Goal: Task Accomplishment & Management: Use online tool/utility

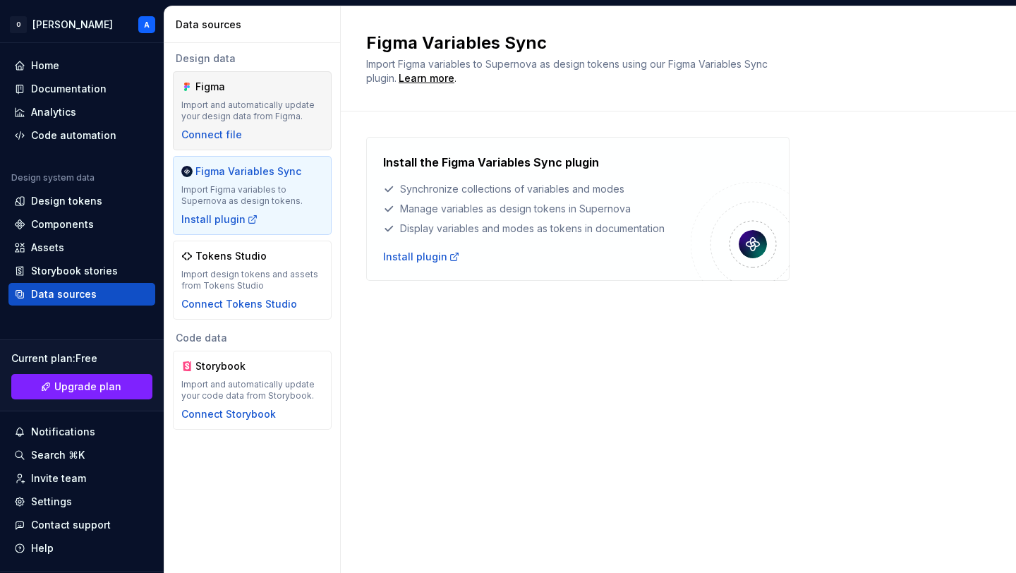
click at [234, 118] on div "Import and automatically update your design data from Figma." at bounding box center [252, 110] width 142 height 23
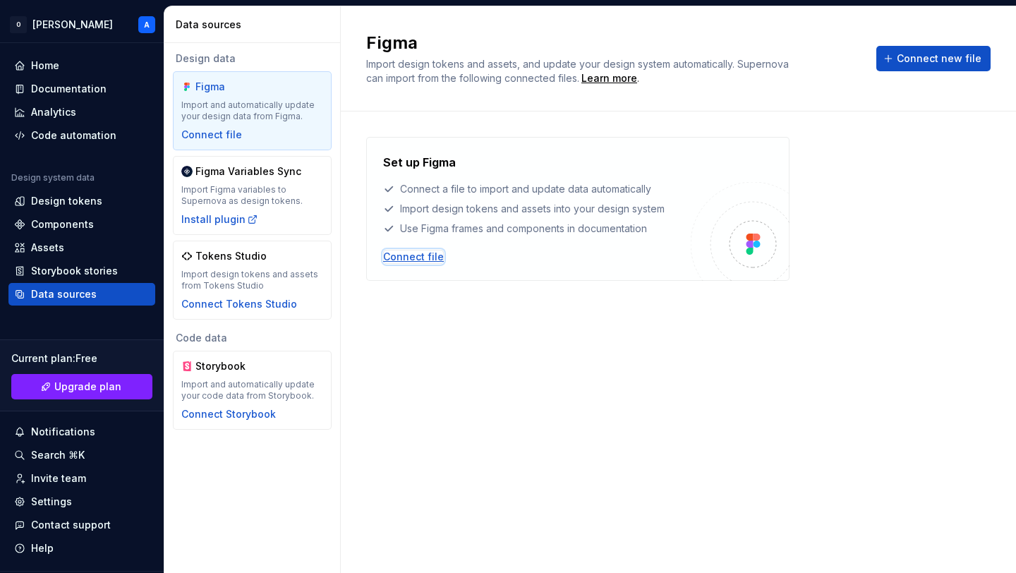
click at [425, 254] on div "Connect file" at bounding box center [413, 257] width 61 height 14
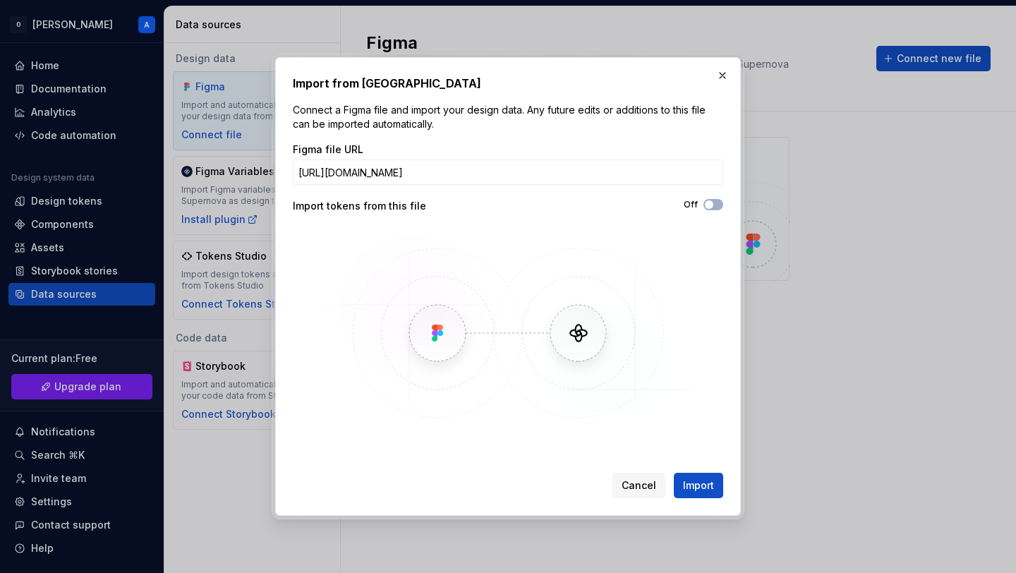
scroll to position [0, 208]
type input "[URL][DOMAIN_NAME]"
click at [703, 208] on icon "button" at bounding box center [708, 204] width 11 height 8
click at [699, 482] on span "Import" at bounding box center [698, 485] width 31 height 14
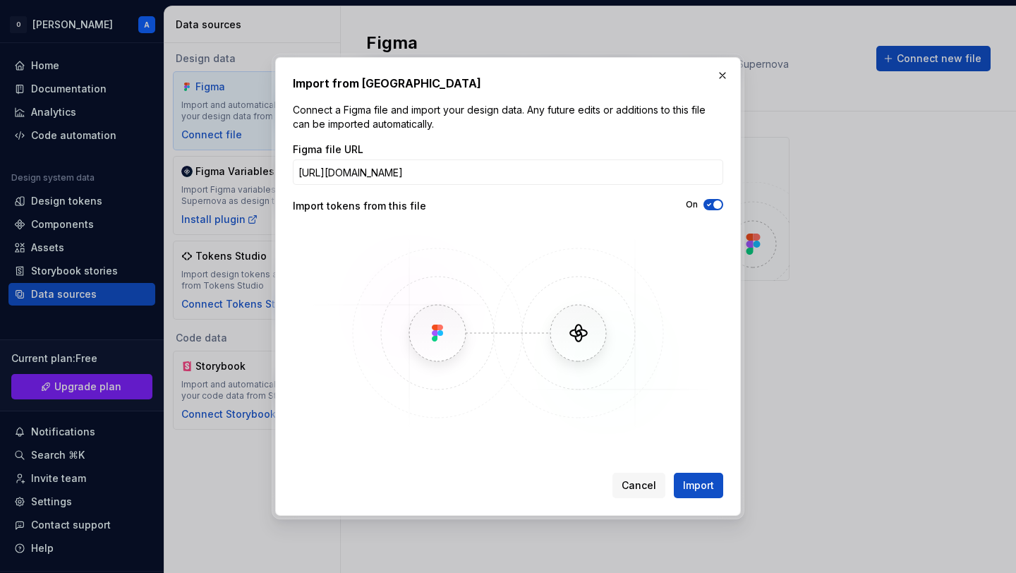
click at [686, 332] on img at bounding box center [507, 333] width 409 height 212
click at [632, 482] on span "Cancel" at bounding box center [638, 485] width 35 height 14
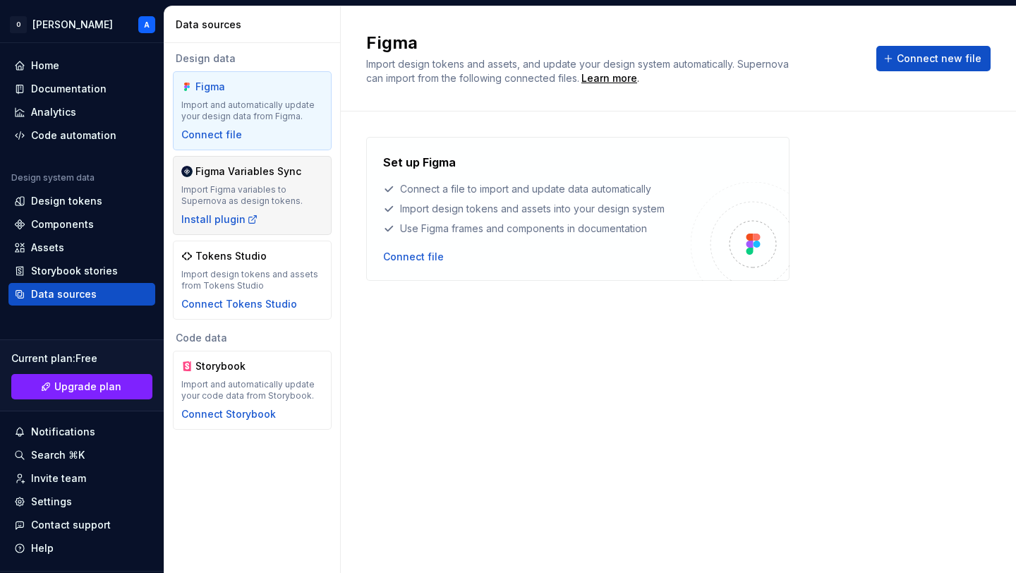
click at [288, 197] on div "Import Figma variables to Supernova as design tokens." at bounding box center [252, 195] width 142 height 23
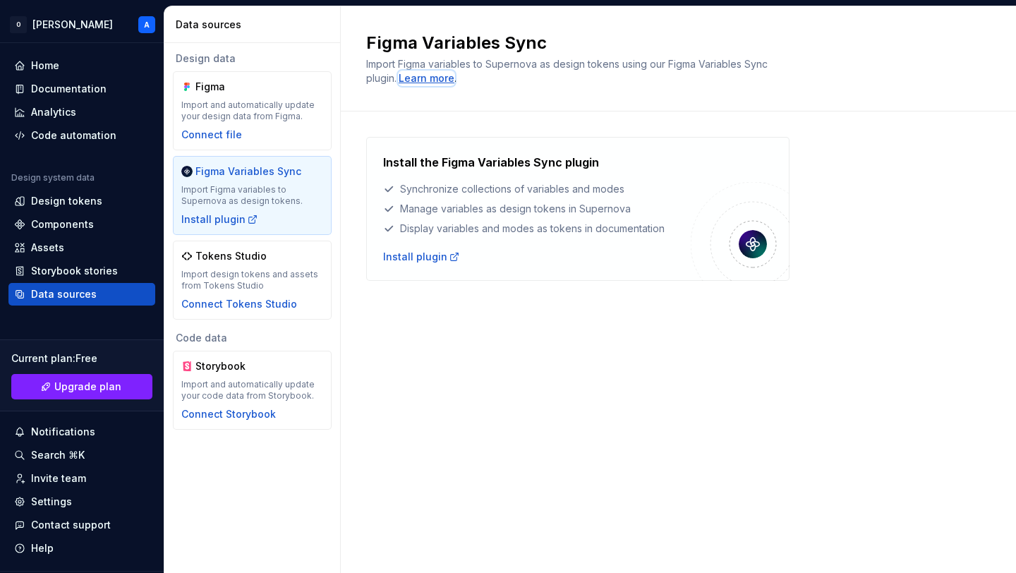
click at [444, 78] on div "Learn more" at bounding box center [426, 78] width 56 height 14
click at [298, 276] on div "Import design tokens and assets from Tokens Studio" at bounding box center [252, 280] width 142 height 23
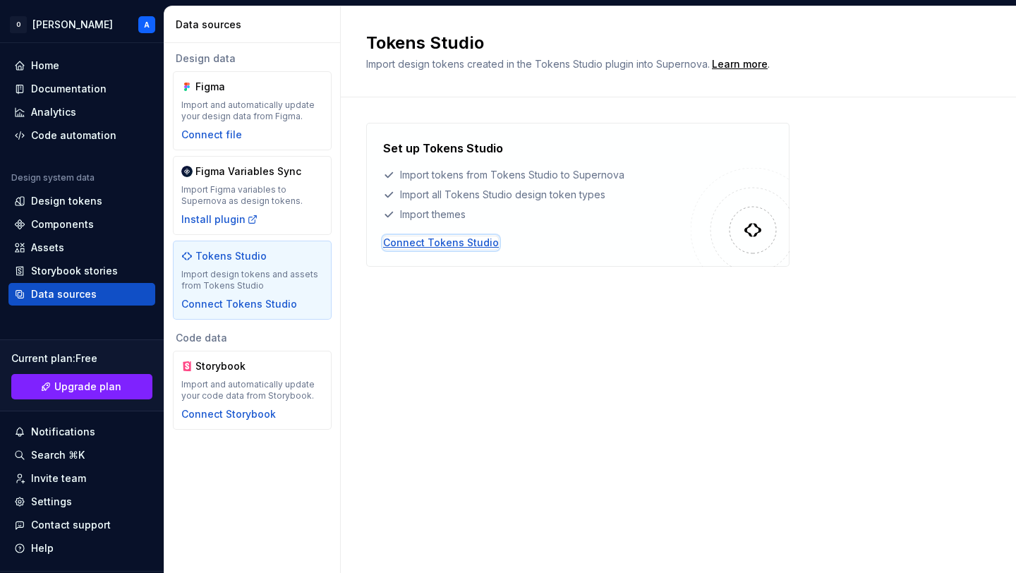
click at [482, 238] on div "Connect Tokens Studio" at bounding box center [441, 243] width 116 height 14
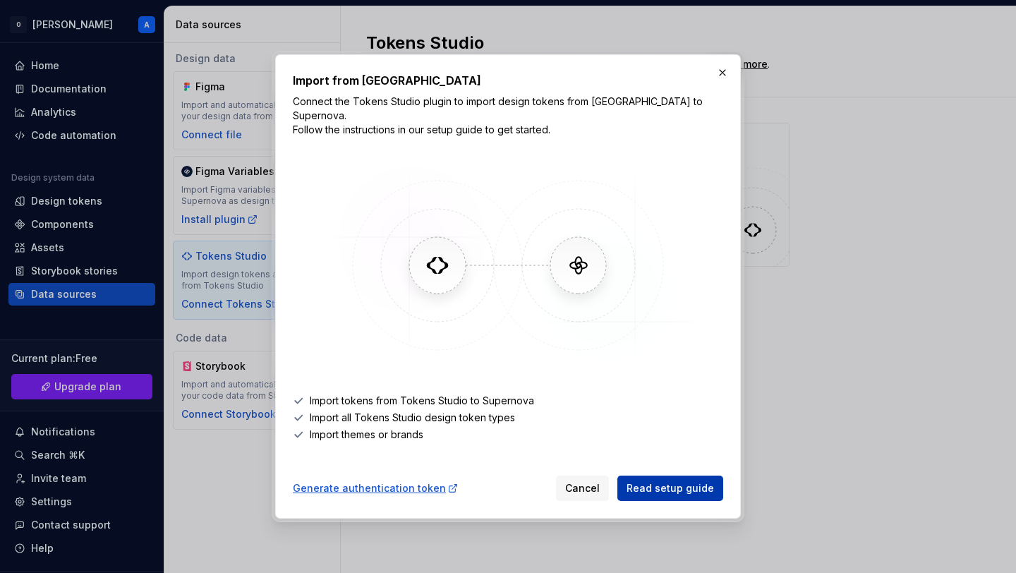
click at [679, 481] on span "Read setup guide" at bounding box center [669, 488] width 87 height 14
